Goal: Information Seeking & Learning: Learn about a topic

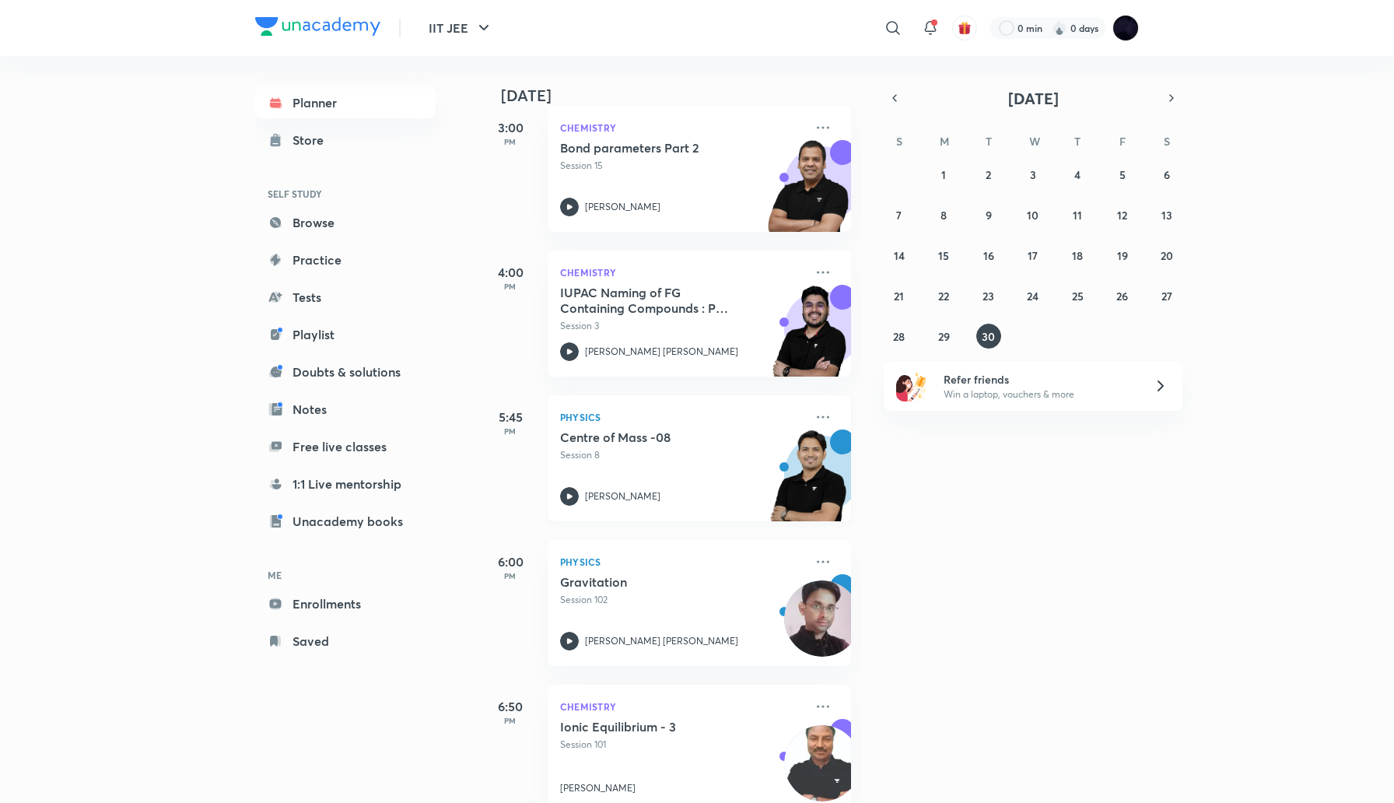
scroll to position [255, 0]
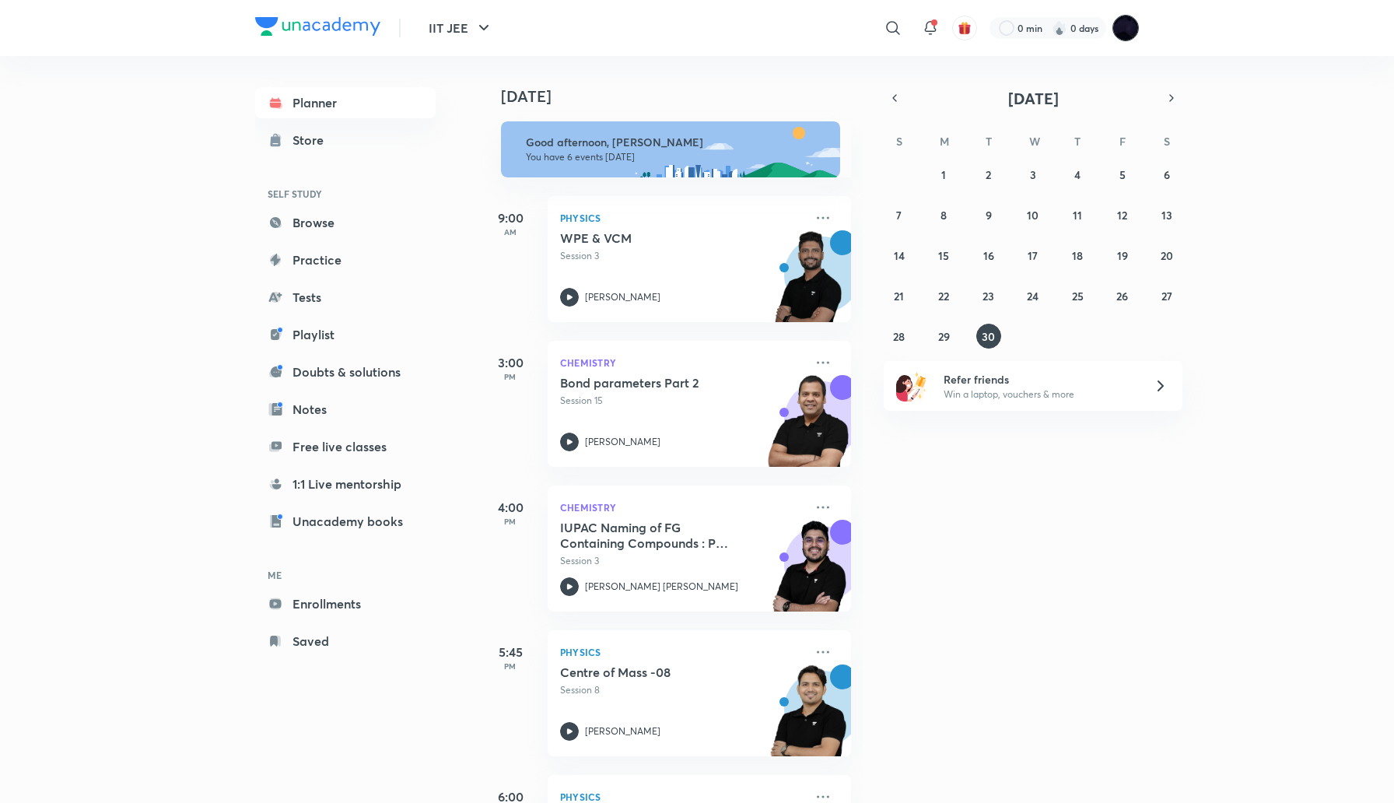
click at [1130, 21] on img at bounding box center [1125, 28] width 26 height 26
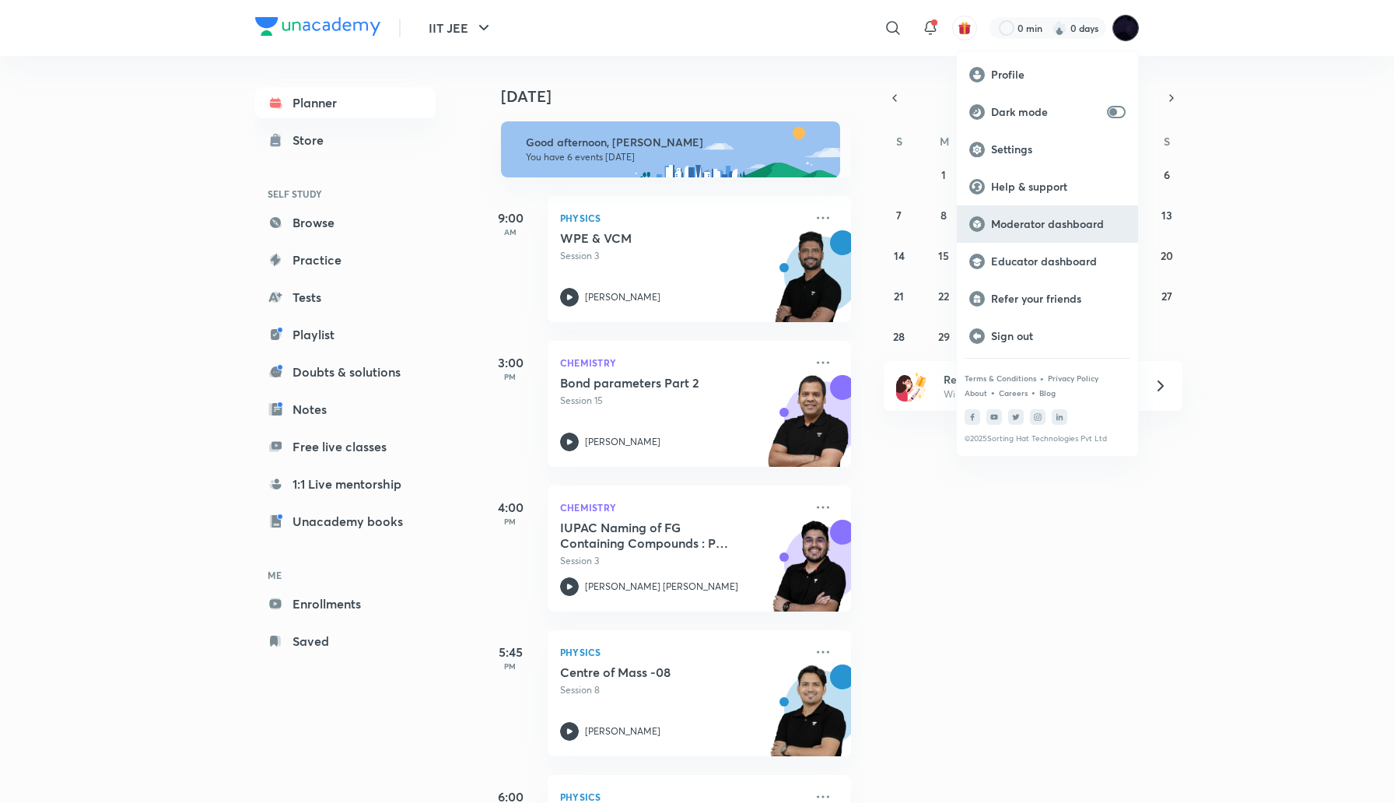
click at [1028, 220] on p "Moderator dashboard" at bounding box center [1058, 224] width 135 height 14
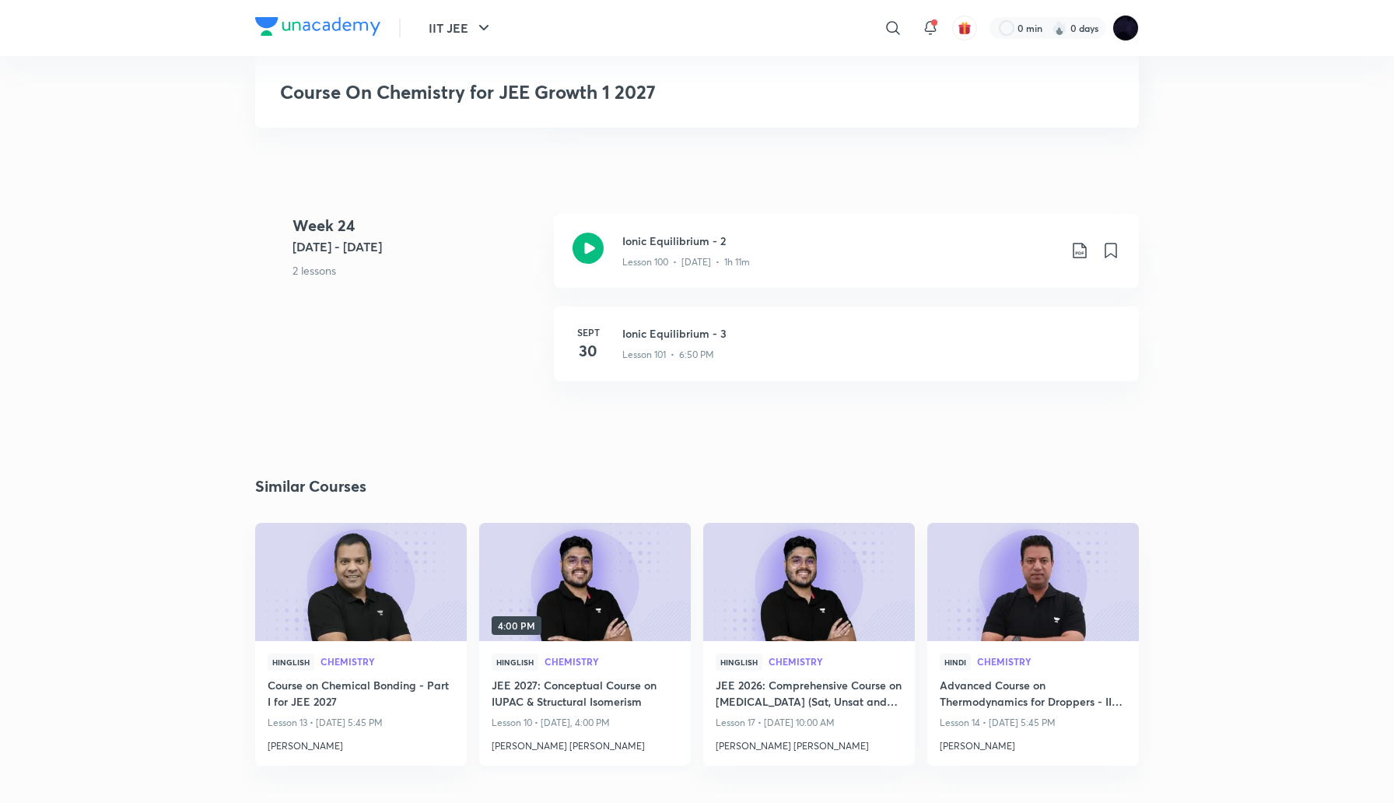
scroll to position [11574, 0]
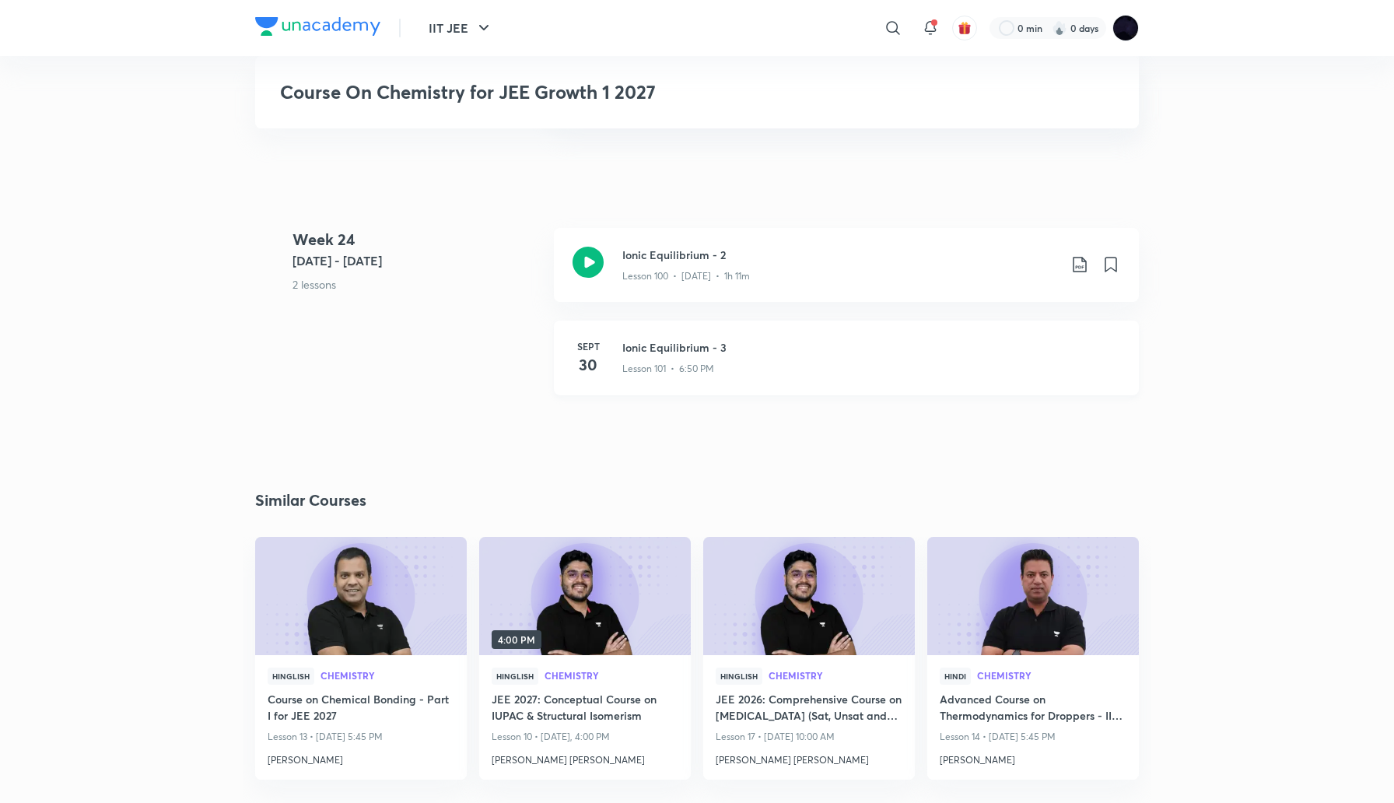
click at [594, 356] on h4 "30" at bounding box center [588, 364] width 31 height 23
